Goal: Task Accomplishment & Management: Use online tool/utility

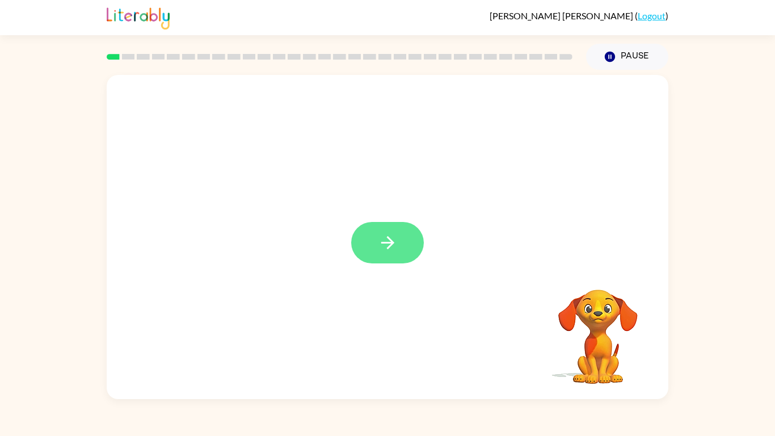
click at [391, 240] on icon "button" at bounding box center [387, 242] width 13 height 13
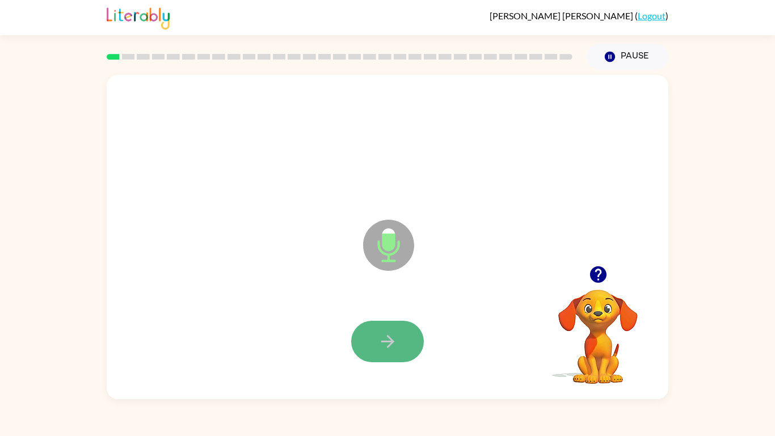
click at [395, 354] on button "button" at bounding box center [387, 341] width 73 height 41
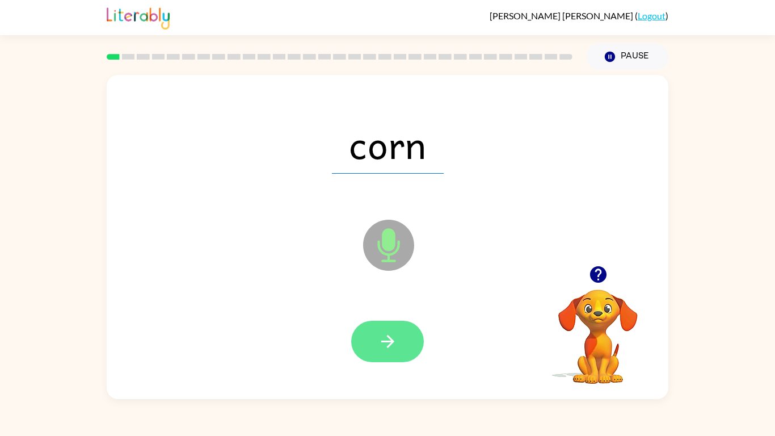
click at [396, 326] on button "button" at bounding box center [387, 341] width 73 height 41
click at [401, 325] on button "button" at bounding box center [387, 341] width 73 height 41
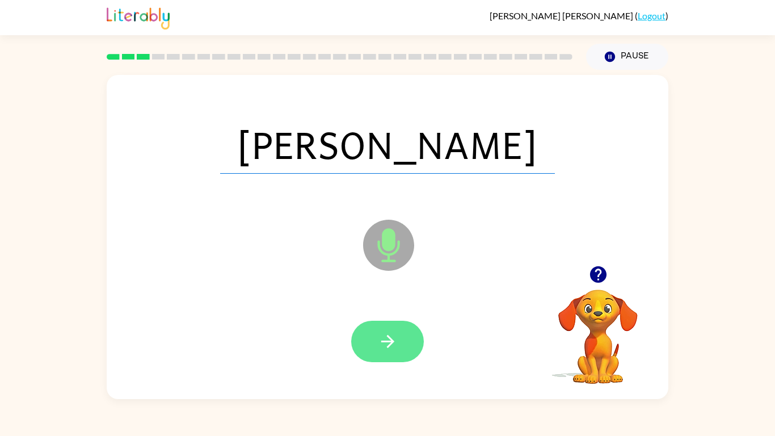
click at [395, 339] on icon "button" at bounding box center [388, 341] width 20 height 20
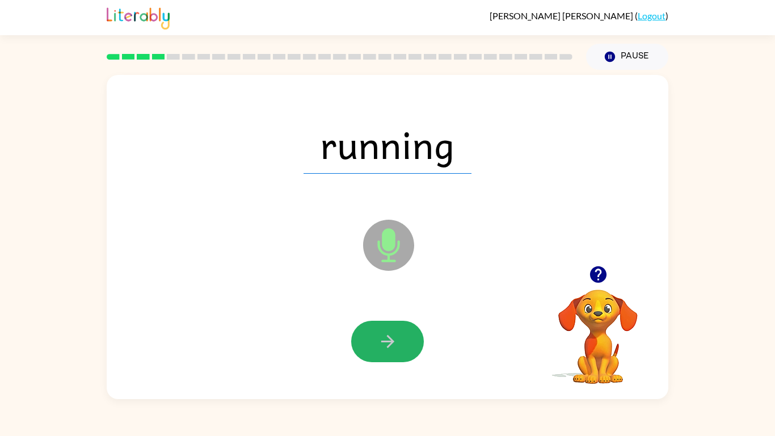
click at [395, 339] on icon "button" at bounding box center [388, 341] width 20 height 20
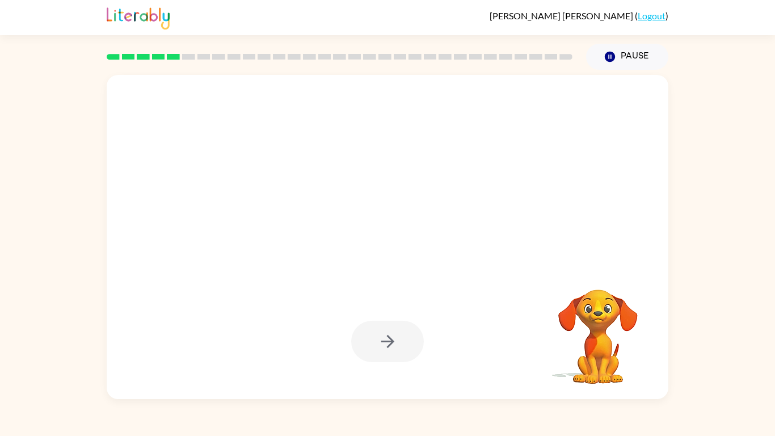
click at [395, 339] on div at bounding box center [387, 341] width 73 height 41
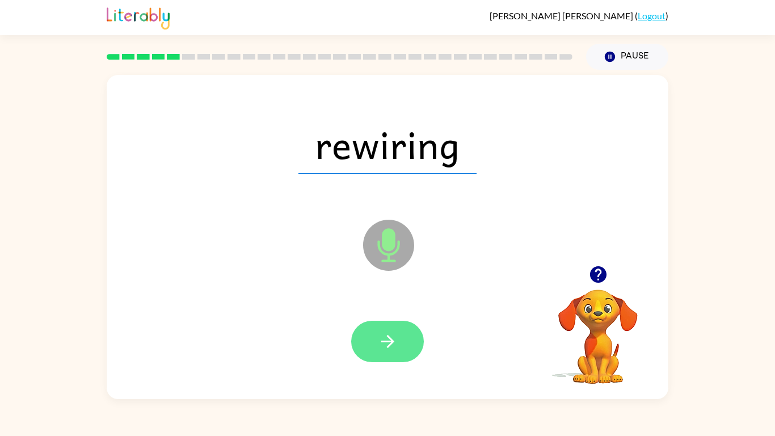
click at [419, 342] on button "button" at bounding box center [387, 341] width 73 height 41
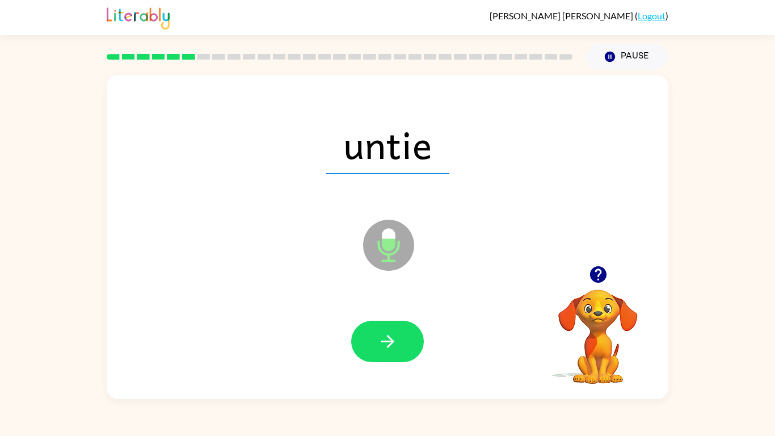
click at [419, 342] on button "button" at bounding box center [387, 341] width 73 height 41
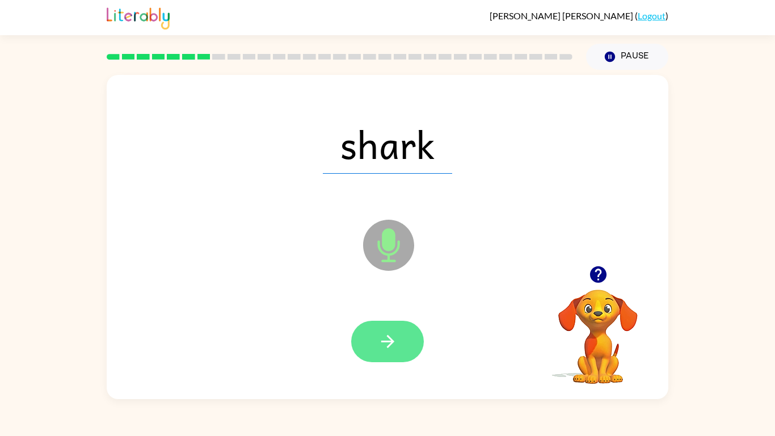
click at [396, 338] on icon "button" at bounding box center [388, 341] width 20 height 20
click at [392, 338] on icon "button" at bounding box center [388, 341] width 20 height 20
click at [389, 333] on icon "button" at bounding box center [388, 341] width 20 height 20
click at [384, 329] on button "button" at bounding box center [387, 341] width 73 height 41
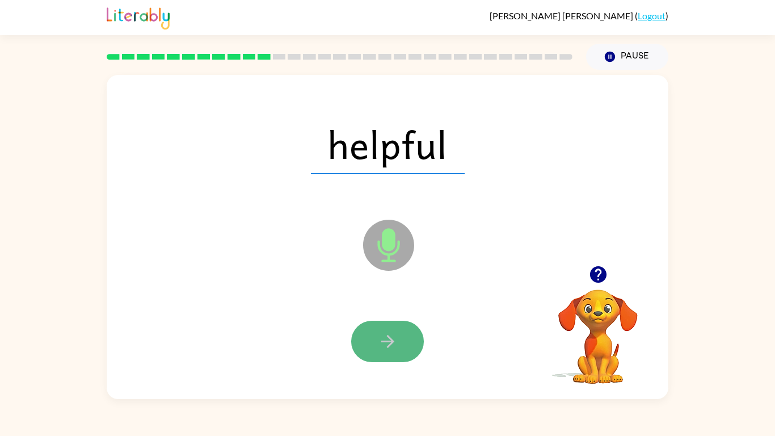
click at [372, 337] on button "button" at bounding box center [387, 341] width 73 height 41
click at [392, 340] on icon "button" at bounding box center [387, 341] width 13 height 13
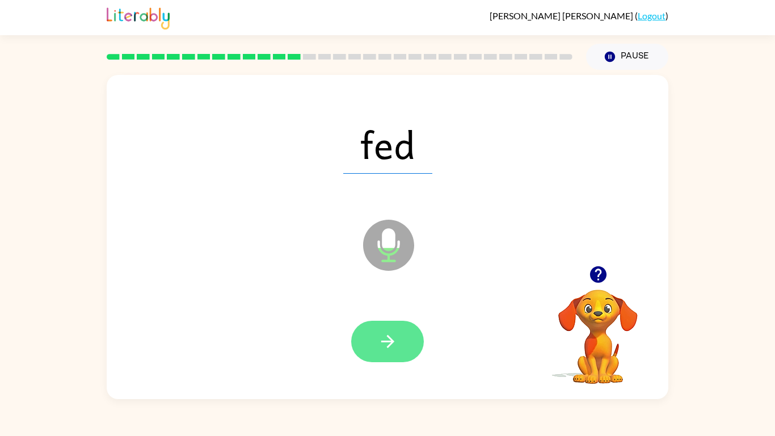
click at [388, 342] on icon "button" at bounding box center [387, 341] width 13 height 13
click at [386, 342] on icon "button" at bounding box center [388, 341] width 20 height 20
click at [383, 343] on icon "button" at bounding box center [388, 341] width 20 height 20
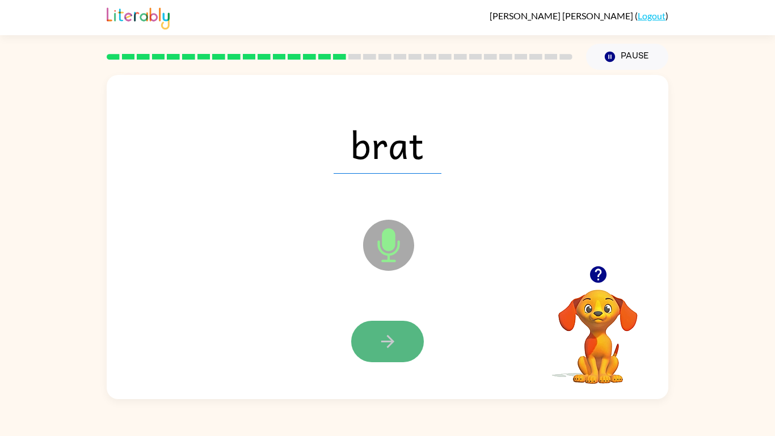
click at [403, 350] on button "button" at bounding box center [387, 341] width 73 height 41
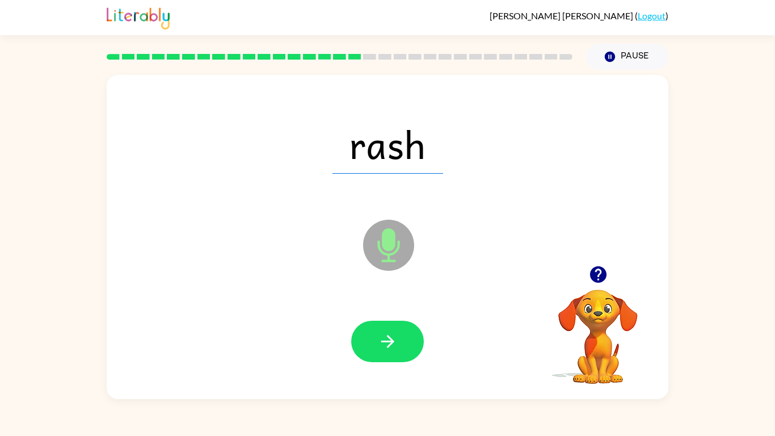
click at [370, 434] on div "[PERSON_NAME] ( Logout ) Pause Pause rash Microphone The Microphone is here whe…" at bounding box center [387, 218] width 775 height 436
click at [392, 329] on button "button" at bounding box center [387, 341] width 73 height 41
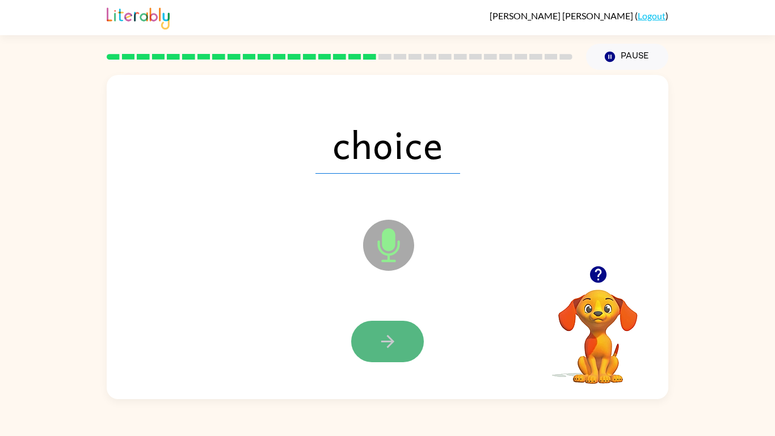
click at [389, 338] on icon "button" at bounding box center [388, 341] width 20 height 20
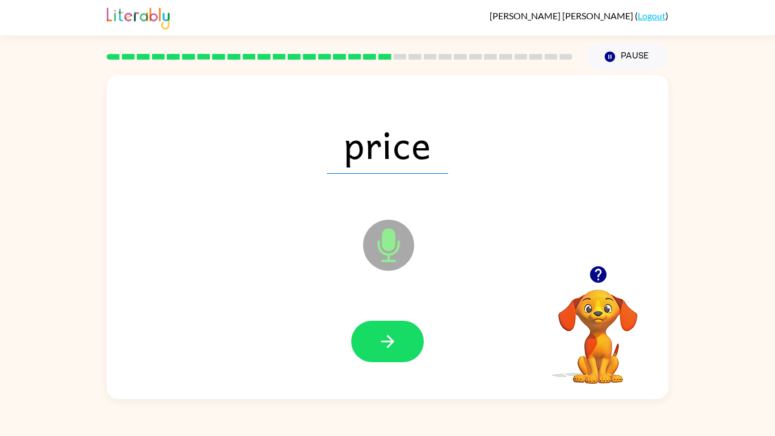
click at [389, 338] on icon "button" at bounding box center [388, 341] width 20 height 20
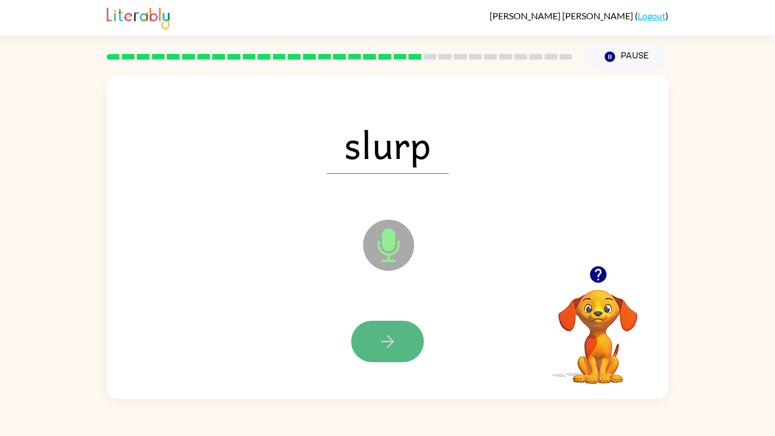
click at [385, 342] on icon "button" at bounding box center [387, 341] width 13 height 13
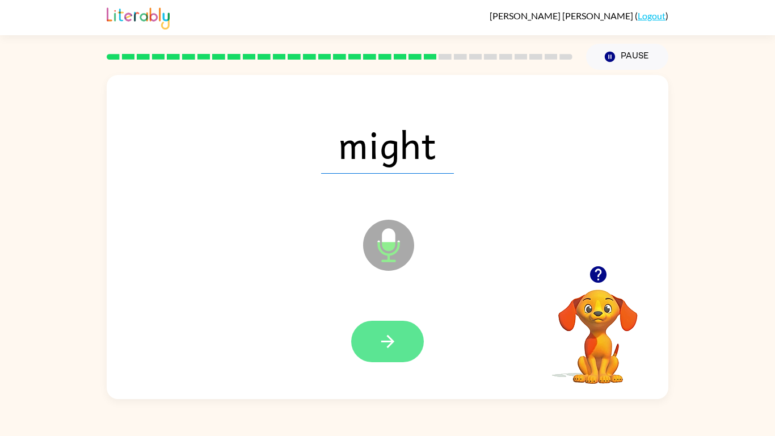
click at [381, 341] on icon "button" at bounding box center [387, 341] width 13 height 13
click at [368, 346] on button "button" at bounding box center [387, 341] width 73 height 41
click at [384, 327] on button "button" at bounding box center [387, 341] width 73 height 41
click at [377, 330] on button "button" at bounding box center [387, 341] width 73 height 41
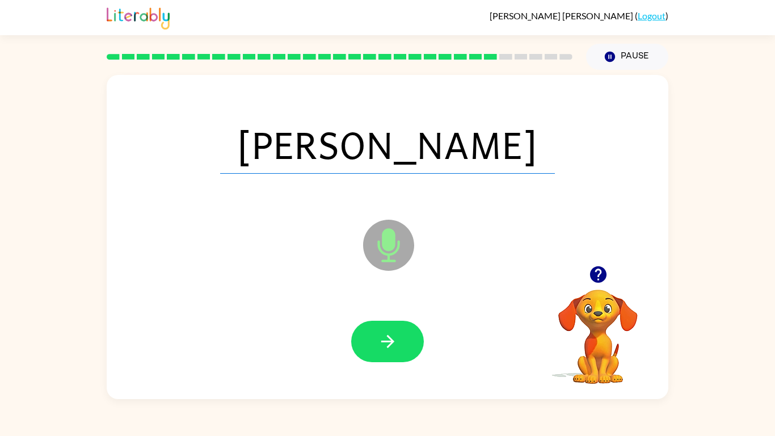
click at [377, 330] on button "button" at bounding box center [387, 341] width 73 height 41
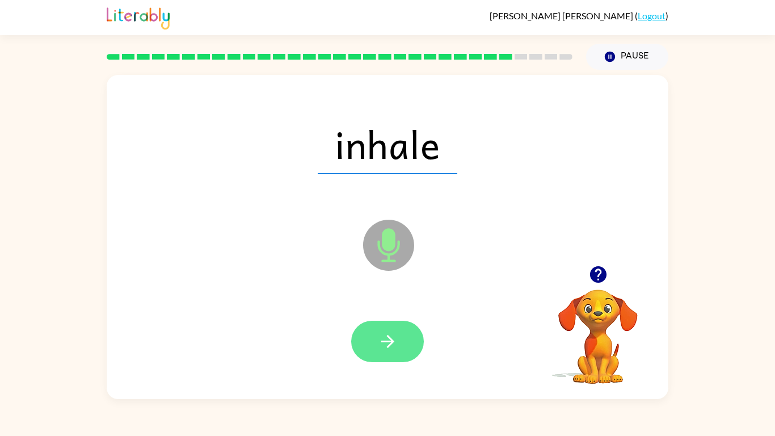
click at [372, 334] on button "button" at bounding box center [387, 341] width 73 height 41
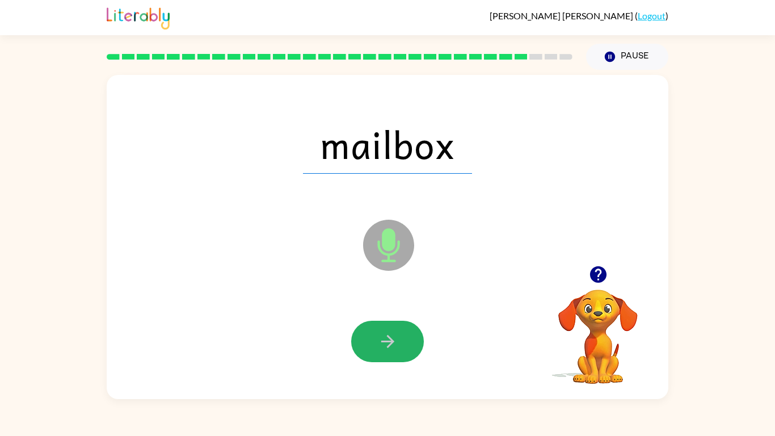
click at [372, 334] on button "button" at bounding box center [387, 341] width 73 height 41
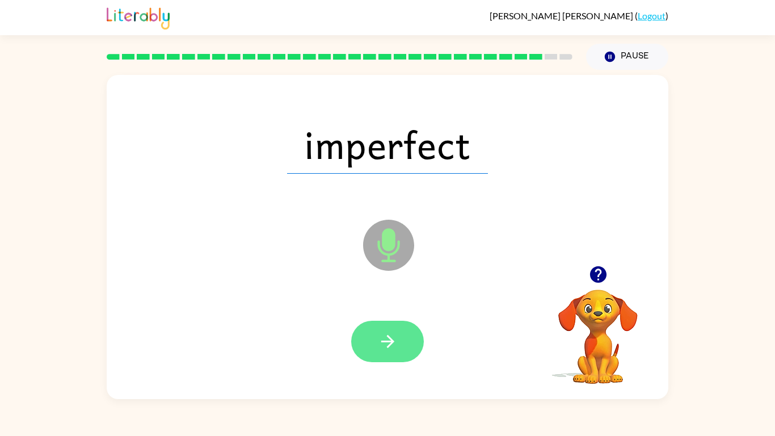
click at [378, 347] on icon "button" at bounding box center [388, 341] width 20 height 20
click at [371, 328] on button "button" at bounding box center [387, 341] width 73 height 41
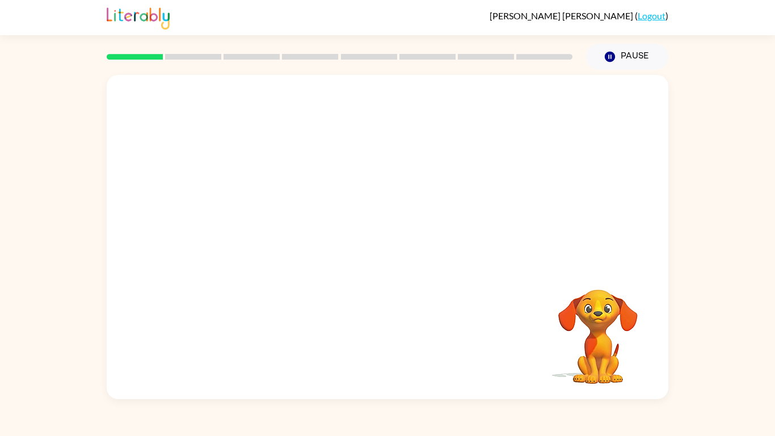
click at [355, 173] on video "Your browser must support playing .mp4 files to use Literably. Please try using…" at bounding box center [388, 170] width 562 height 191
click at [343, 184] on video "Your browser must support playing .mp4 files to use Literably. Please try using…" at bounding box center [388, 170] width 562 height 191
click at [479, 153] on video "Your browser must support playing .mp4 files to use Literably. Please try using…" at bounding box center [388, 170] width 562 height 191
click at [403, 242] on div at bounding box center [387, 242] width 73 height 41
click at [381, 249] on icon "button" at bounding box center [388, 243] width 20 height 20
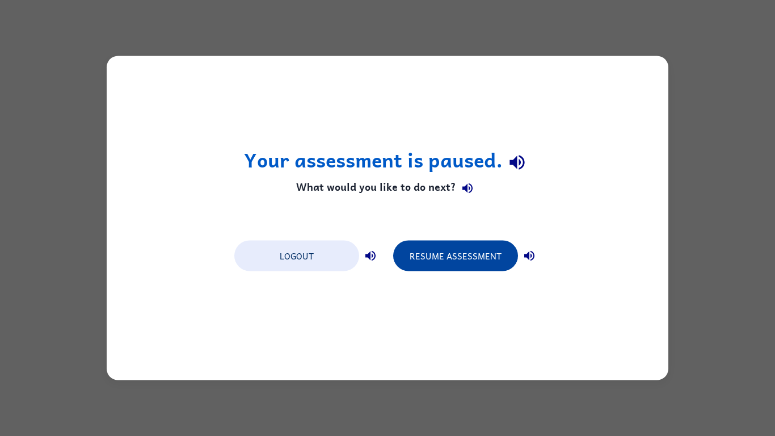
click at [434, 250] on button "Resume Assessment" at bounding box center [455, 256] width 125 height 31
click at [446, 259] on button "Resume Assessment" at bounding box center [455, 256] width 125 height 31
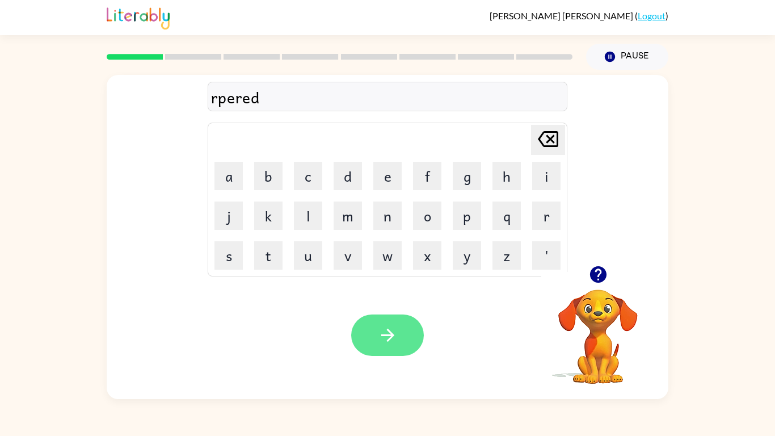
click at [383, 324] on button "button" at bounding box center [387, 334] width 73 height 41
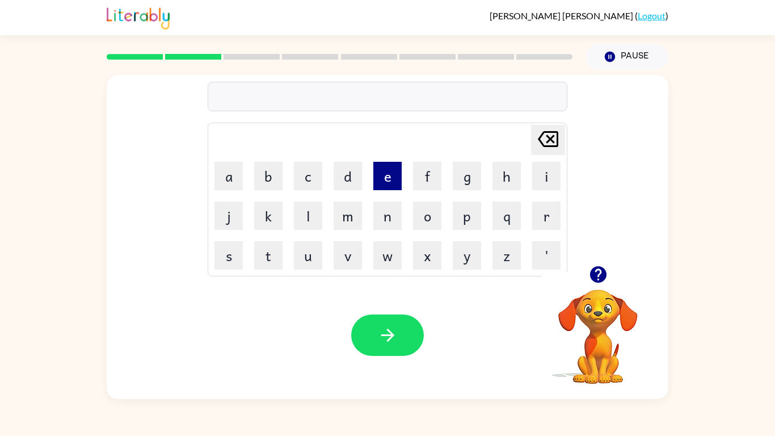
click at [388, 185] on button "e" at bounding box center [387, 176] width 28 height 28
type button "e"
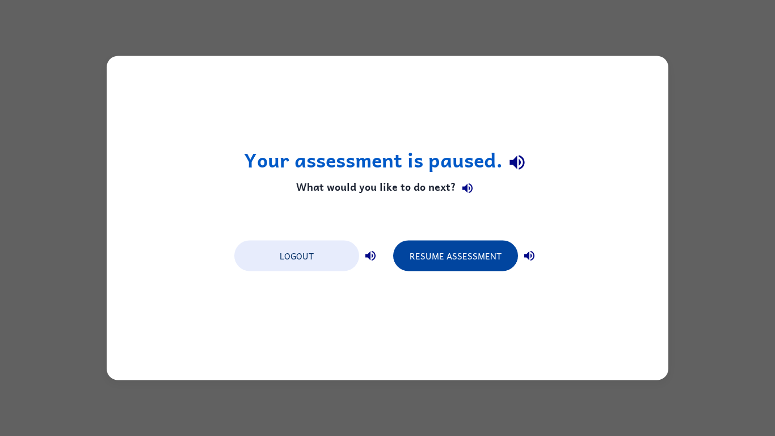
click at [458, 255] on button "Resume Assessment" at bounding box center [455, 256] width 125 height 31
click at [439, 257] on button "Resume Assessment" at bounding box center [455, 256] width 125 height 31
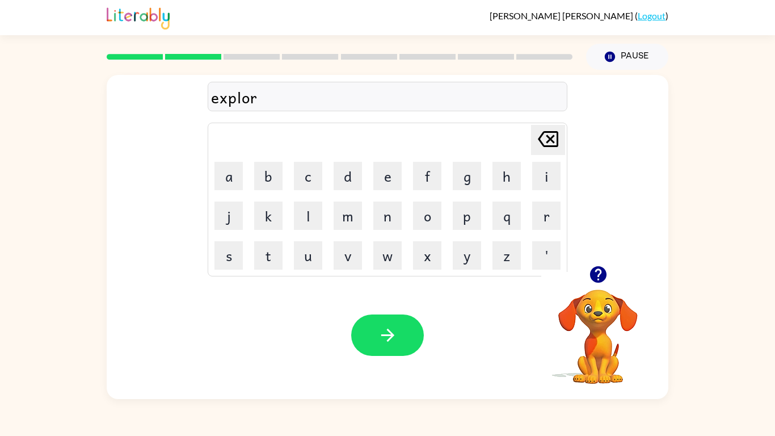
click at [595, 0] on div "Ella Santos ( Logout )" at bounding box center [388, 17] width 562 height 35
click at [444, 348] on div "Your browser must support playing .mp4 files to use Literably. Please try using…" at bounding box center [388, 335] width 562 height 128
click at [380, 335] on icon "button" at bounding box center [388, 335] width 20 height 20
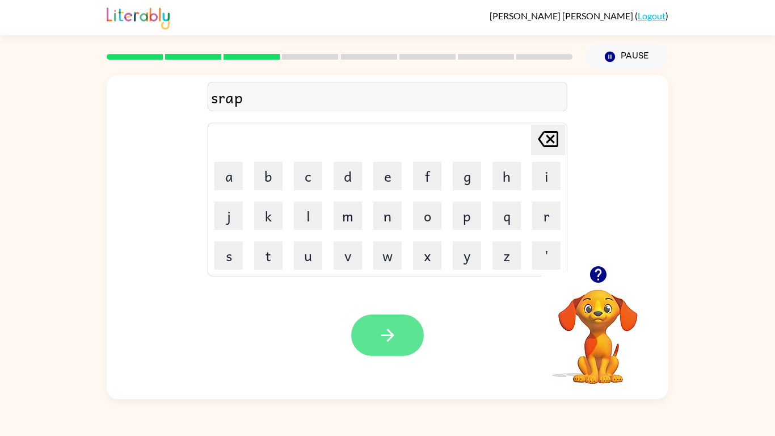
click at [375, 341] on button "button" at bounding box center [387, 334] width 73 height 41
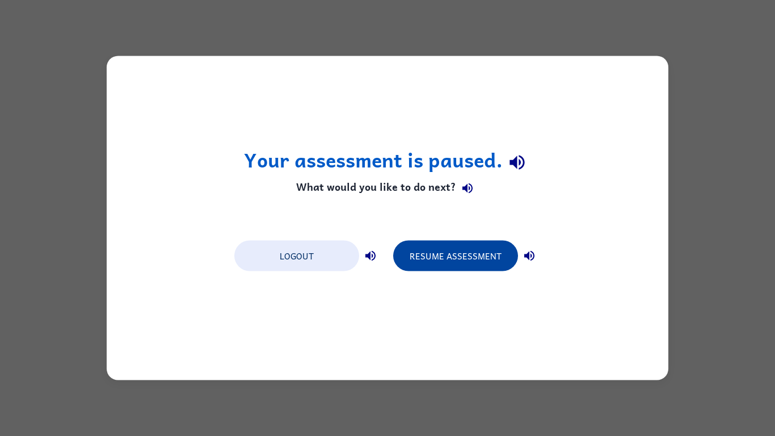
click at [457, 251] on button "Resume Assessment" at bounding box center [455, 256] width 125 height 31
click at [475, 251] on button "Resume Assessment" at bounding box center [455, 256] width 125 height 31
click at [443, 254] on button "Resume Assessment" at bounding box center [455, 256] width 125 height 31
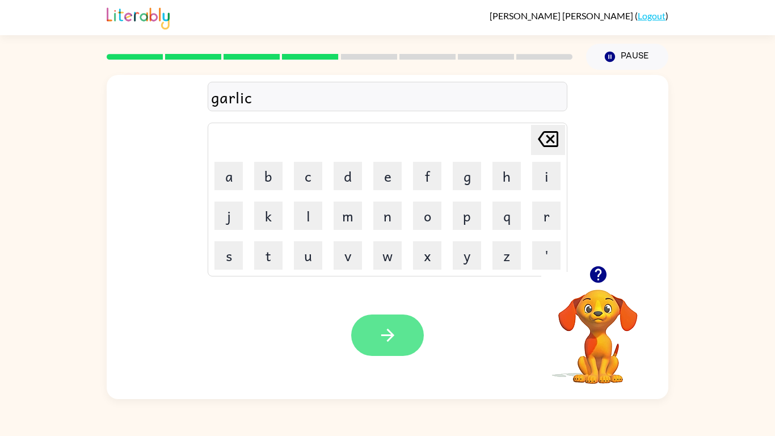
click at [411, 321] on button "button" at bounding box center [387, 334] width 73 height 41
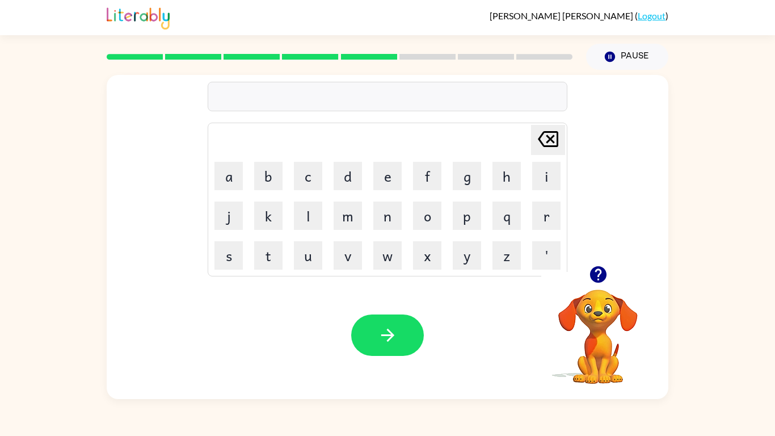
click at [632, 228] on div "Delete Delete last character input a b c d e f g h i j k l m n o p q r s t u v …" at bounding box center [388, 170] width 562 height 191
click at [596, 278] on icon "button" at bounding box center [598, 274] width 16 height 16
click at [460, 221] on button "p" at bounding box center [467, 216] width 28 height 28
click at [391, 183] on button "e" at bounding box center [387, 176] width 28 height 28
type button "e"
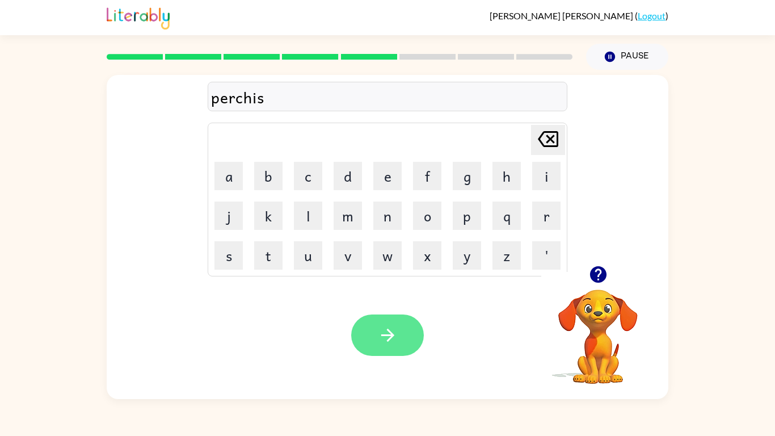
click at [383, 338] on icon "button" at bounding box center [388, 335] width 20 height 20
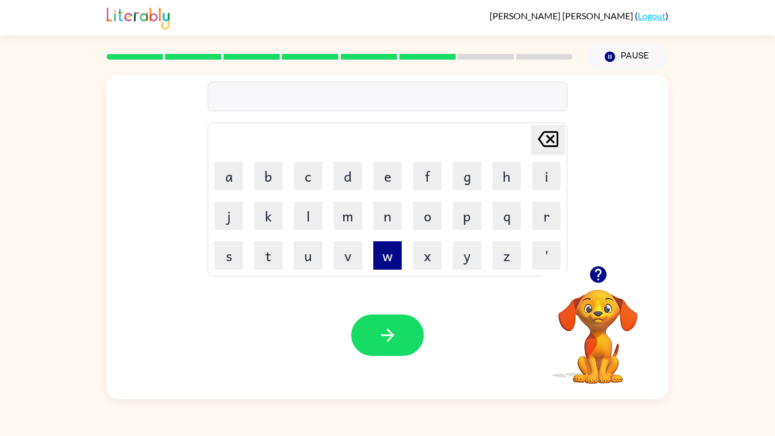
click at [379, 251] on button "w" at bounding box center [387, 255] width 28 height 28
type button "w"
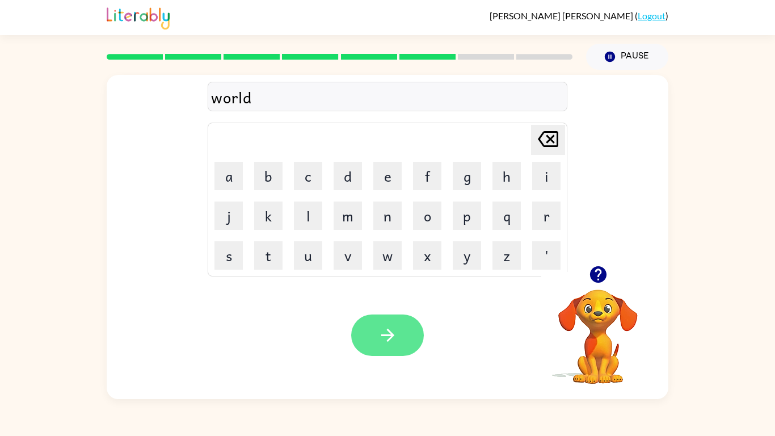
click at [393, 350] on button "button" at bounding box center [387, 334] width 73 height 41
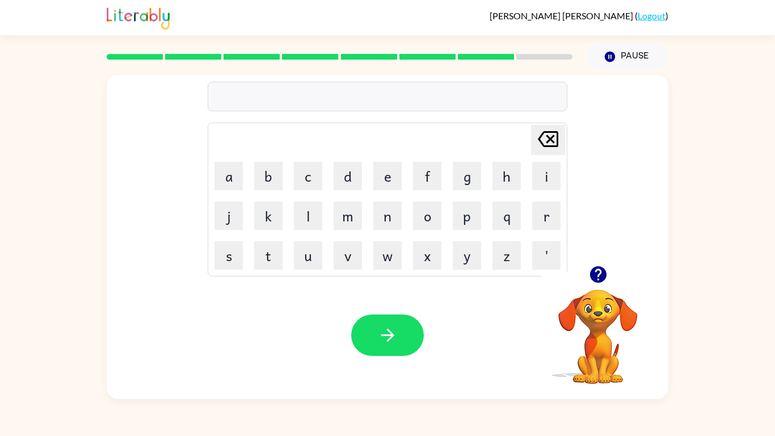
click at [606, 273] on icon "button" at bounding box center [598, 274] width 16 height 16
click at [226, 171] on button "a" at bounding box center [229, 176] width 28 height 28
click at [380, 224] on button "n" at bounding box center [387, 216] width 28 height 28
click at [314, 179] on button "c" at bounding box center [308, 176] width 28 height 28
click at [380, 179] on button "e" at bounding box center [387, 176] width 28 height 28
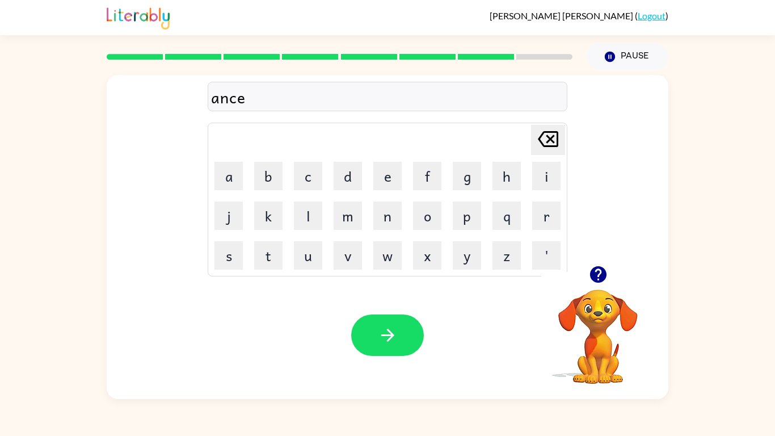
type button "e"
click at [360, 331] on button "button" at bounding box center [387, 334] width 73 height 41
